Goal: Task Accomplishment & Management: Manage account settings

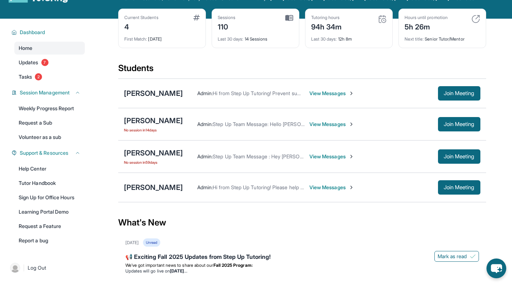
scroll to position [36, 0]
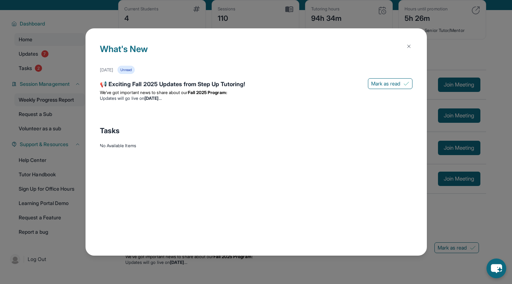
click at [70, 107] on div "What's New [DATE] Unread 📢 Exciting Fall 2025 Updates from Step Up Tutoring! [P…" at bounding box center [256, 142] width 512 height 284
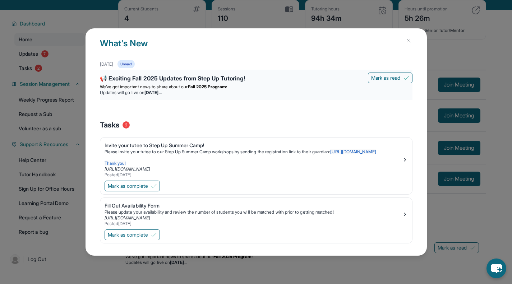
scroll to position [0, 0]
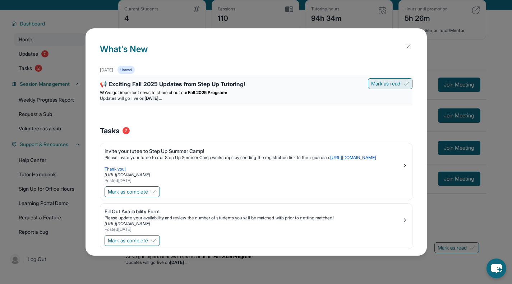
click at [386, 82] on span "Mark as read" at bounding box center [385, 83] width 29 height 7
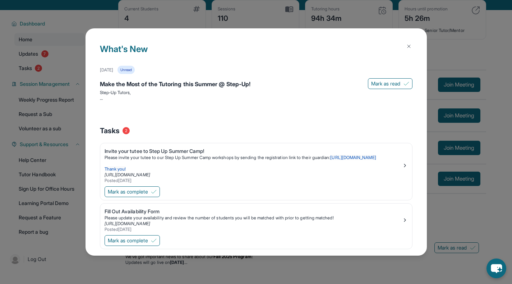
click at [406, 48] on img at bounding box center [409, 46] width 6 height 6
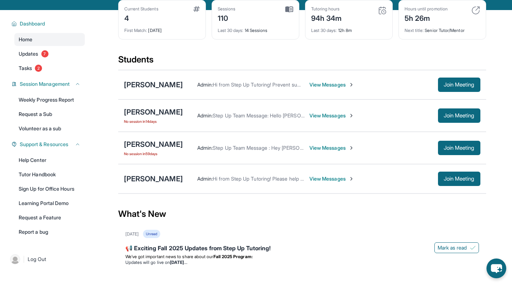
click at [56, 67] on div "Home Updates 7 Tasks 2" at bounding box center [49, 54] width 70 height 42
click at [50, 56] on link "Updates 7" at bounding box center [49, 53] width 70 height 13
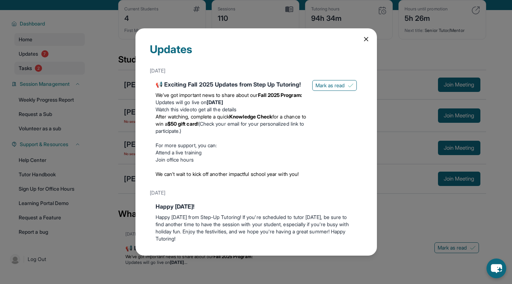
drag, startPoint x: 43, startPoint y: 73, endPoint x: 50, endPoint y: 68, distance: 8.4
click at [43, 73] on div "Updates [DATE] 📢 Exciting Fall 2025 Updates from Step Up Tutoring! We’ve got im…" at bounding box center [256, 142] width 512 height 284
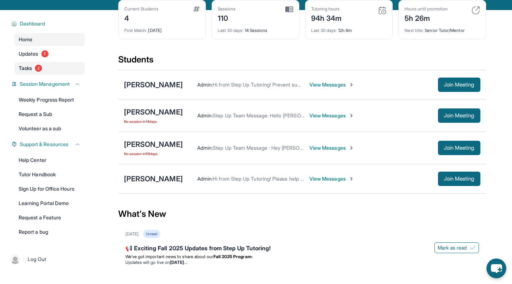
click at [33, 75] on link "Tasks 2" at bounding box center [49, 68] width 70 height 13
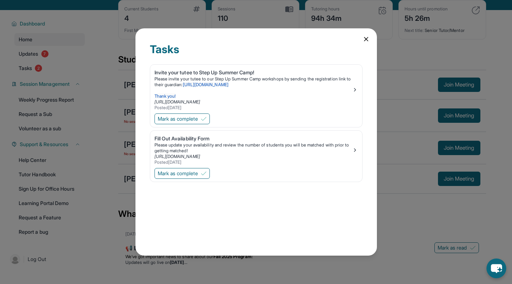
click at [55, 71] on div "Tasks Invite your tutee to Step Up Summer Camp! Please invite your tutee to our…" at bounding box center [256, 142] width 512 height 284
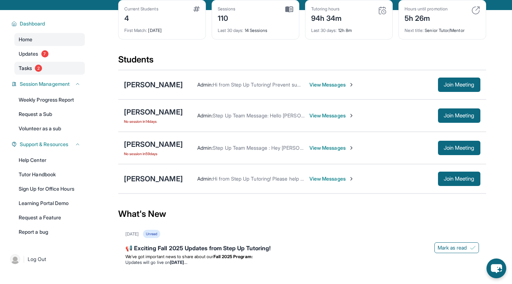
click at [36, 75] on link "Tasks 2" at bounding box center [49, 68] width 70 height 13
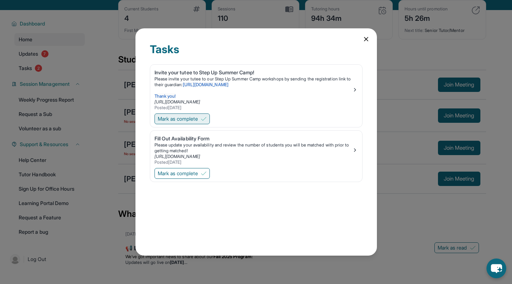
click at [198, 117] on span "Mark as complete" at bounding box center [178, 118] width 40 height 7
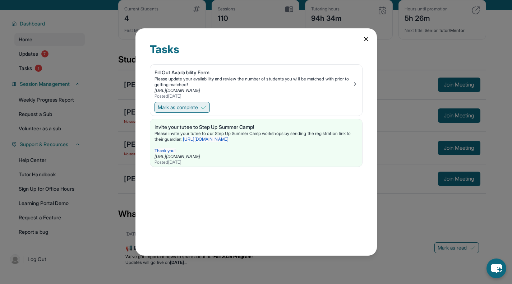
click at [190, 105] on span "Mark as complete" at bounding box center [178, 107] width 40 height 7
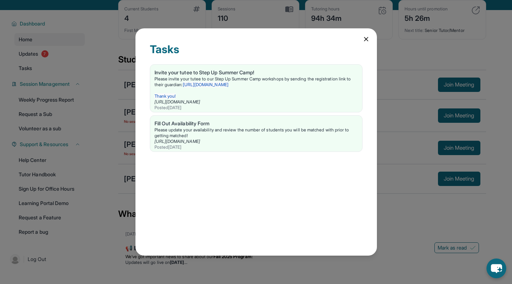
click at [112, 81] on div "Tasks Invite your tutee to Step Up Summer Camp! Please invite your tutee to our…" at bounding box center [256, 142] width 512 height 284
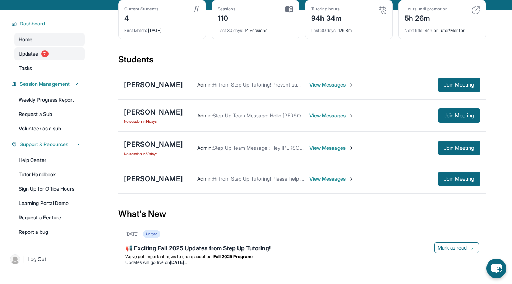
click at [34, 57] on span "Updates" at bounding box center [29, 53] width 20 height 7
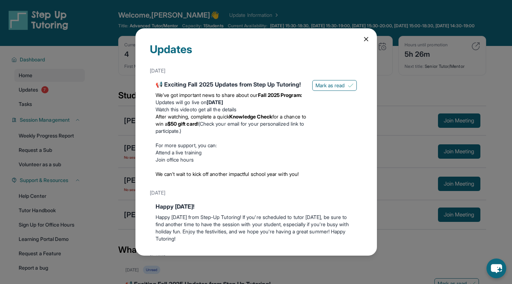
click at [362, 40] on icon at bounding box center [365, 39] width 7 height 7
